Goal: Information Seeking & Learning: Learn about a topic

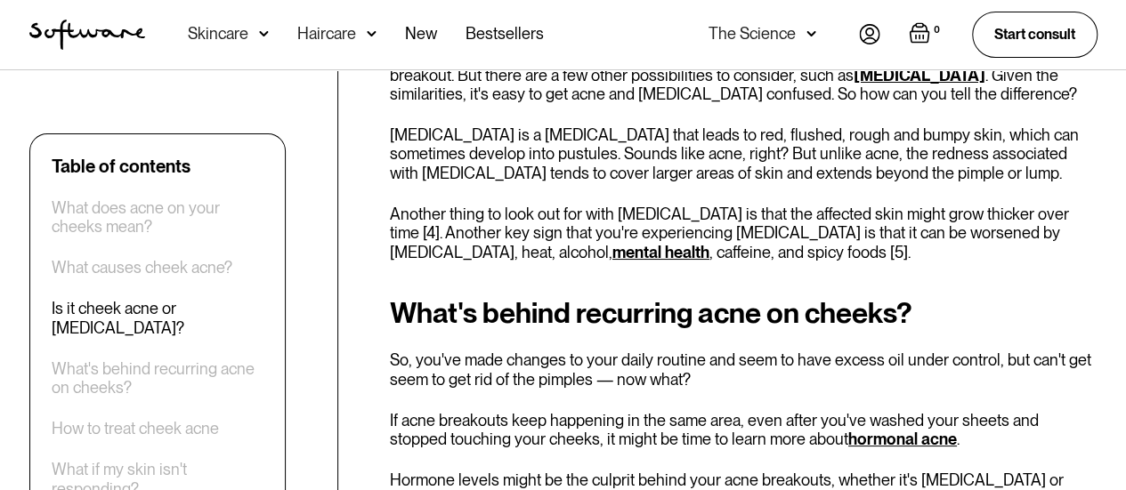
scroll to position [3153, 0]
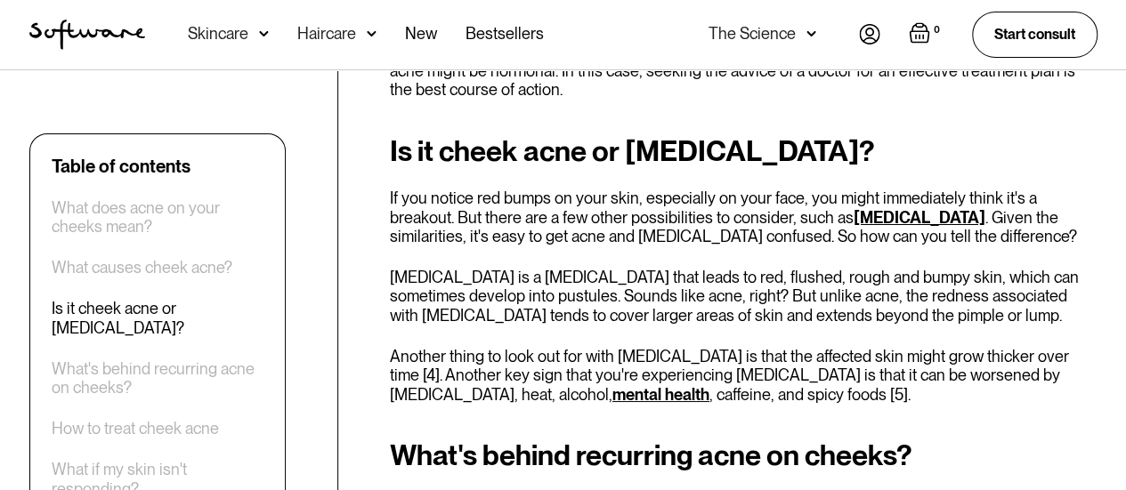
click at [853, 221] on link "[MEDICAL_DATA]" at bounding box center [919, 217] width 132 height 19
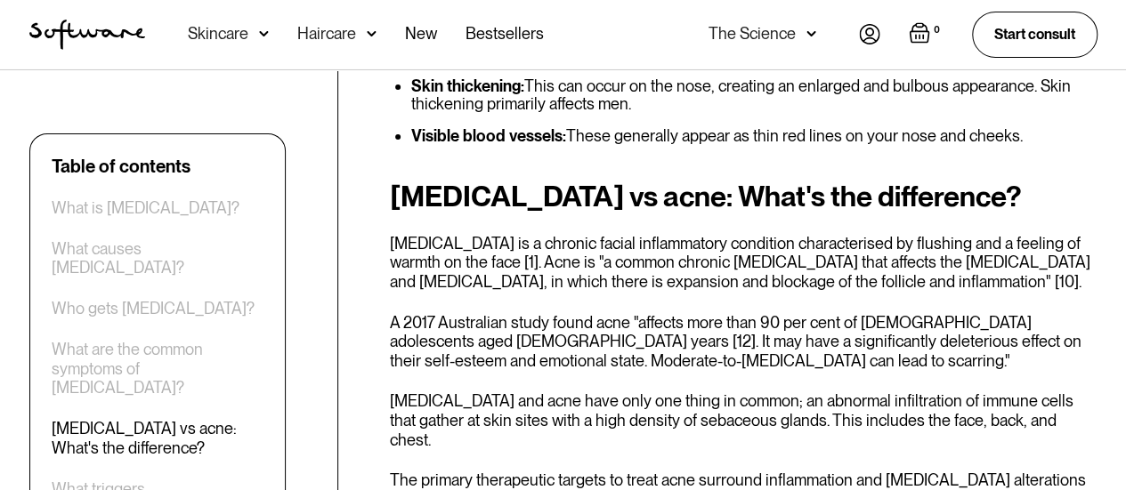
scroll to position [3215, 0]
